Goal: Information Seeking & Learning: Learn about a topic

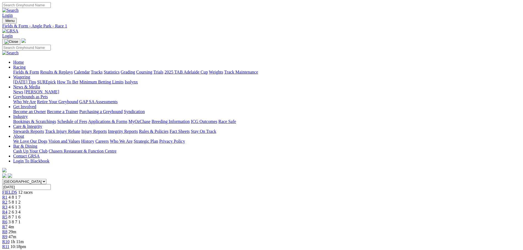
click at [16, 235] on span "47m" at bounding box center [13, 237] width 8 height 5
click at [7, 230] on link "R8" at bounding box center [4, 232] width 5 height 5
click at [7, 225] on span "R7" at bounding box center [4, 227] width 5 height 5
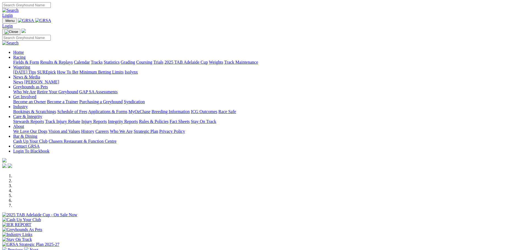
scroll to position [137, 0]
